Goal: Information Seeking & Learning: Learn about a topic

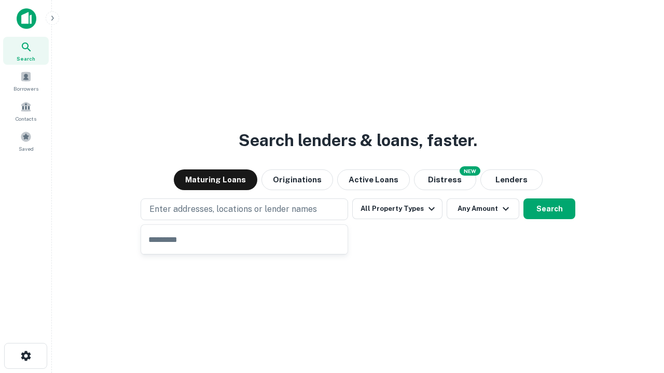
type input "**********"
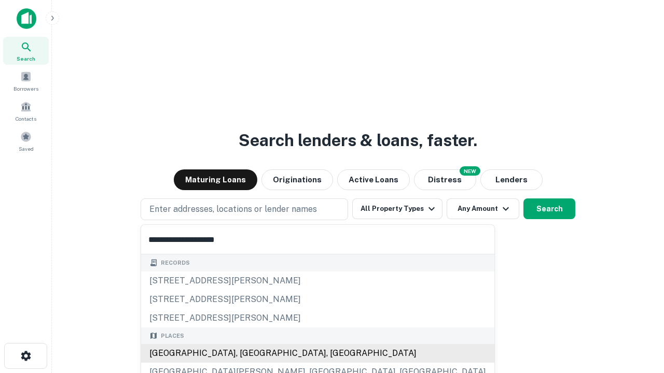
click at [248, 354] on div "[GEOGRAPHIC_DATA], [GEOGRAPHIC_DATA], [GEOGRAPHIC_DATA]" at bounding box center [317, 353] width 353 height 19
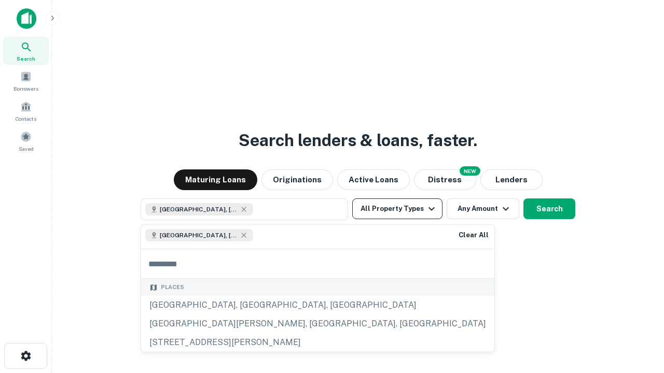
click at [397, 209] on button "All Property Types" at bounding box center [397, 209] width 90 height 21
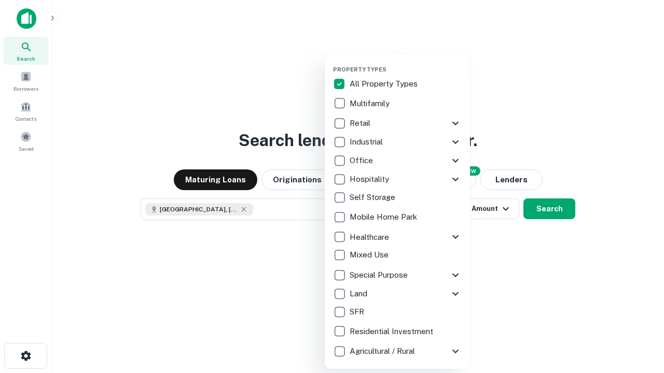
click at [405, 63] on button "button" at bounding box center [405, 63] width 145 height 1
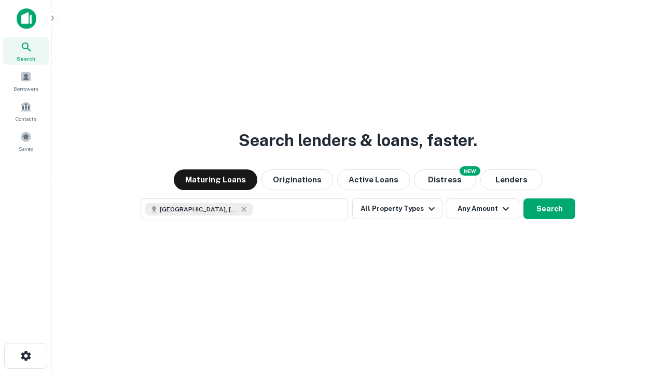
scroll to position [17, 0]
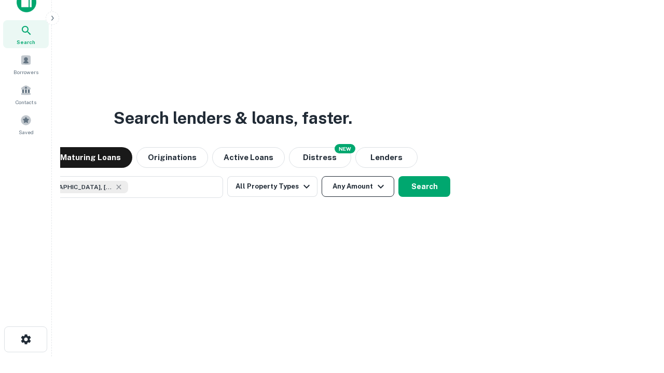
click at [321, 176] on button "Any Amount" at bounding box center [357, 186] width 73 height 21
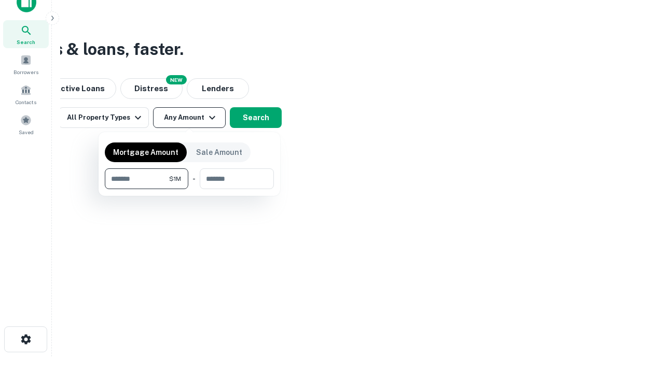
type input "*******"
click at [189, 189] on button "button" at bounding box center [189, 189] width 169 height 1
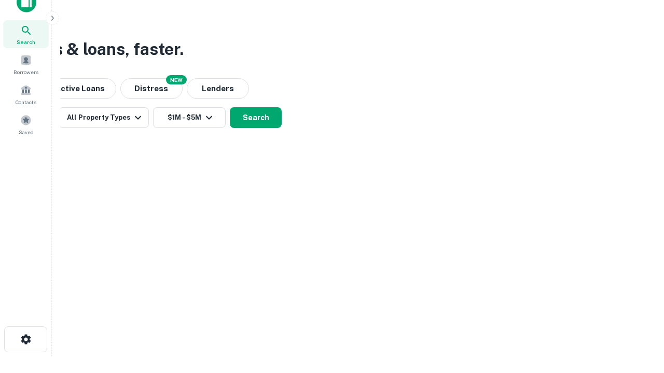
scroll to position [6, 191]
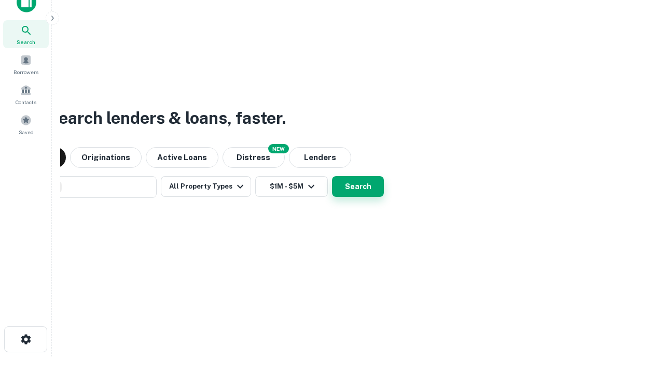
click at [332, 176] on button "Search" at bounding box center [358, 186] width 52 height 21
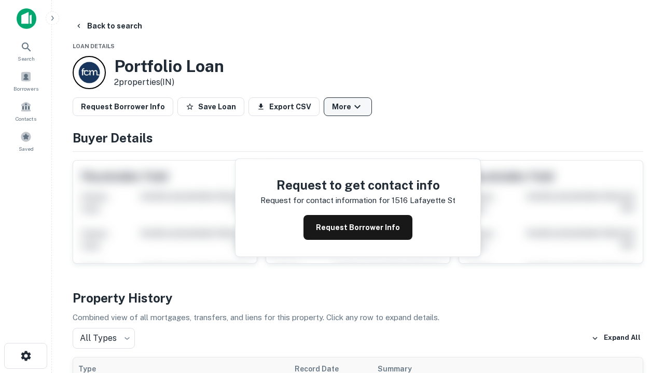
click at [347, 107] on button "More" at bounding box center [348, 106] width 48 height 19
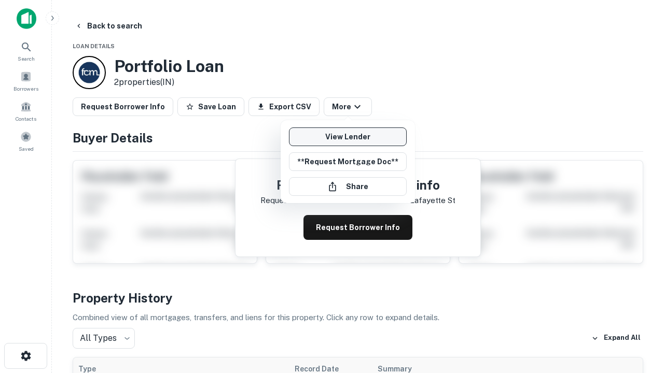
click at [347, 137] on link "View Lender" at bounding box center [348, 137] width 118 height 19
